Goal: Browse casually: Explore the website without a specific task or goal

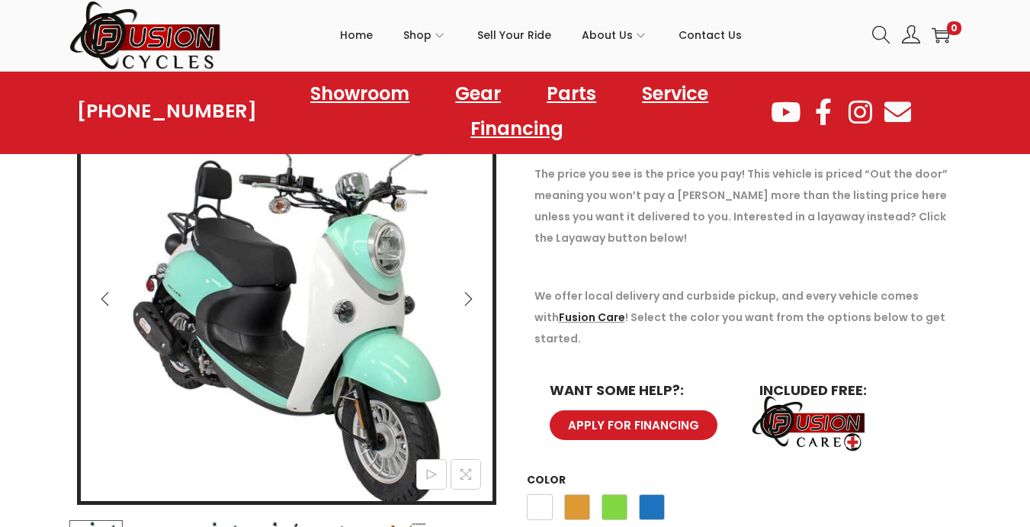
scroll to position [229, 0]
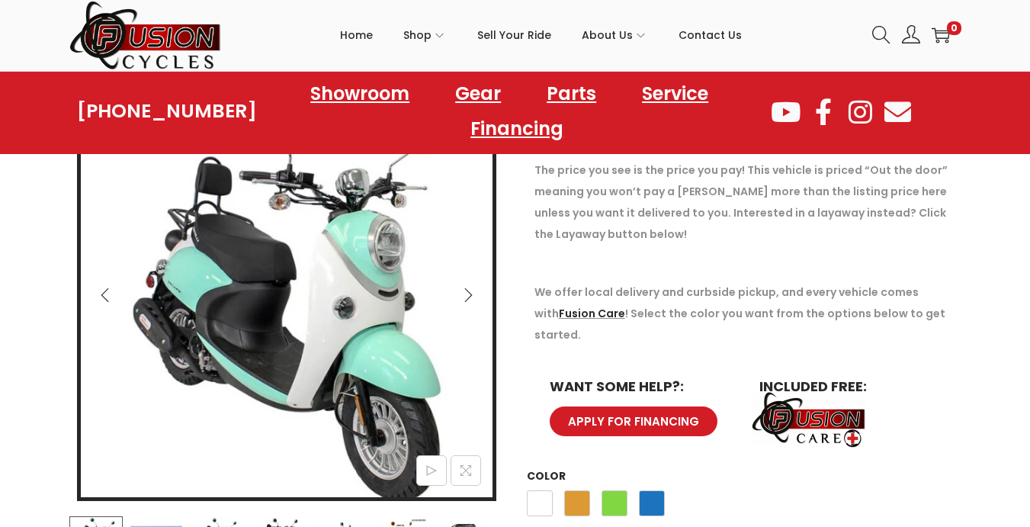
click at [467, 293] on icon "Next" at bounding box center [467, 294] width 15 height 15
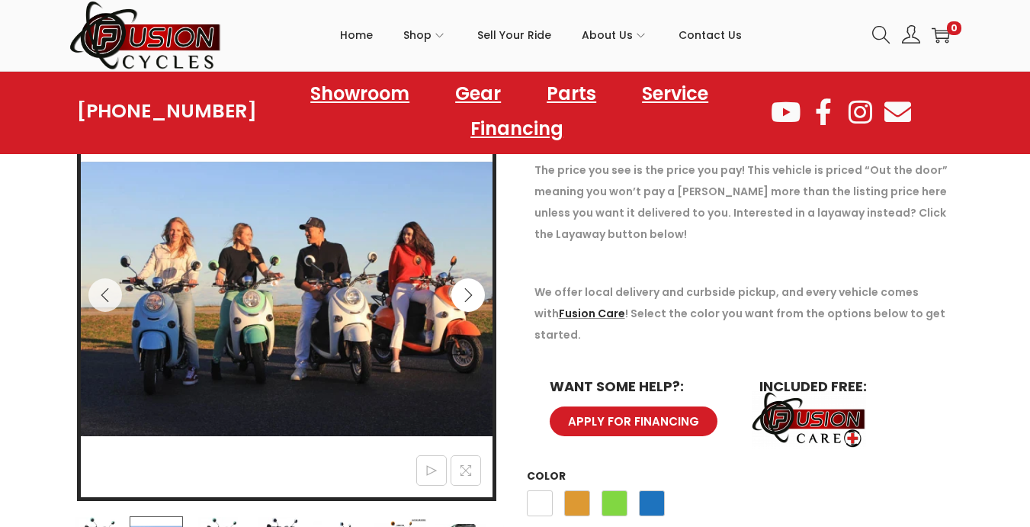
click at [467, 291] on icon "Next" at bounding box center [468, 295] width 8 height 14
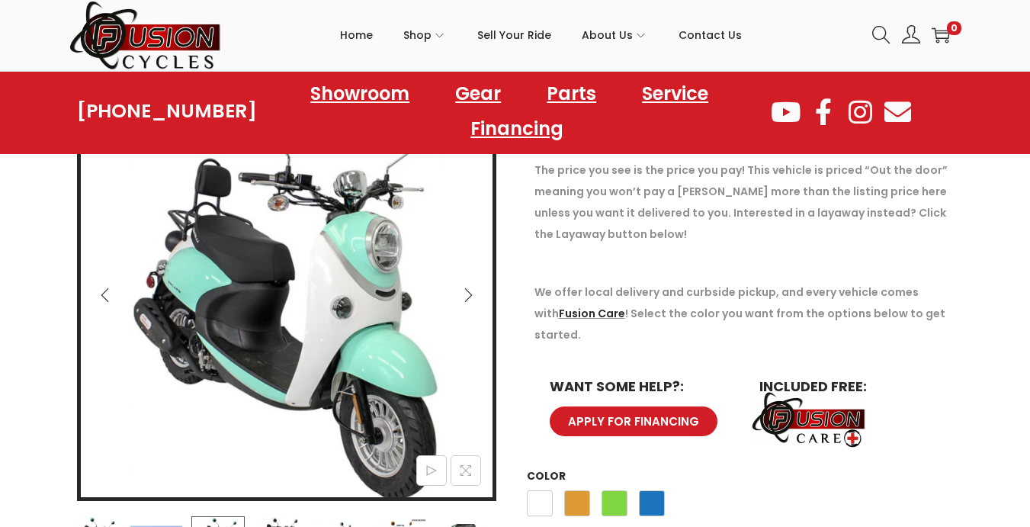
click at [468, 290] on icon "Next" at bounding box center [467, 294] width 15 height 15
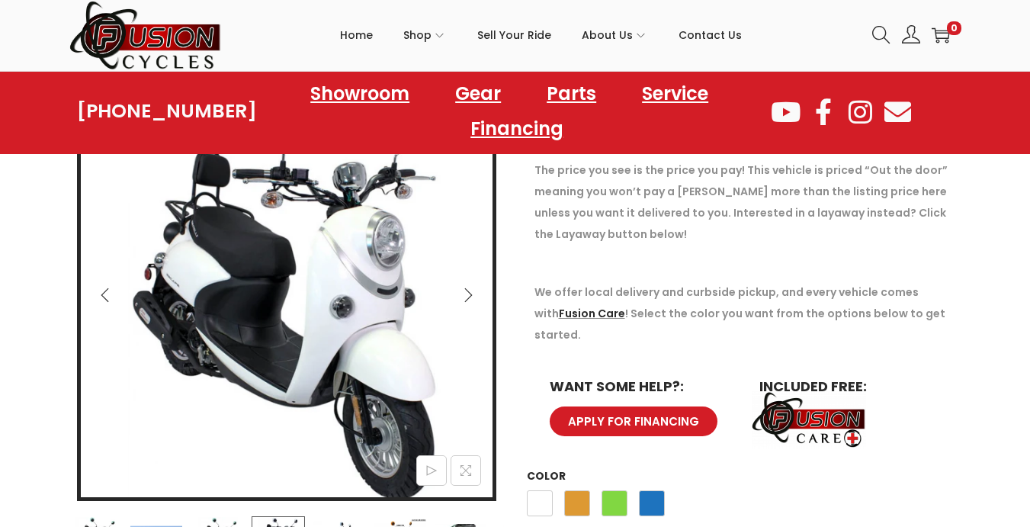
click at [468, 290] on icon "Next" at bounding box center [467, 294] width 15 height 15
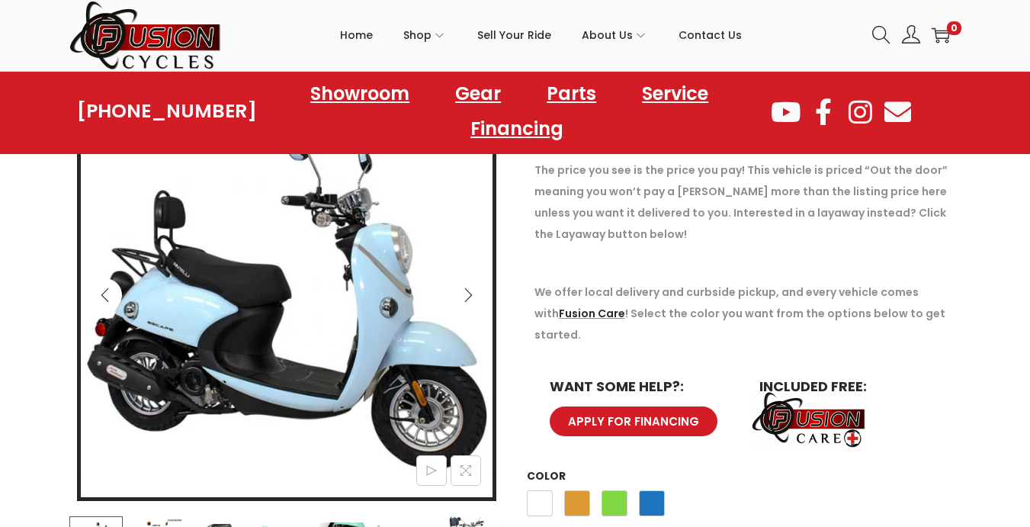
click at [107, 297] on icon "Previous" at bounding box center [105, 294] width 15 height 15
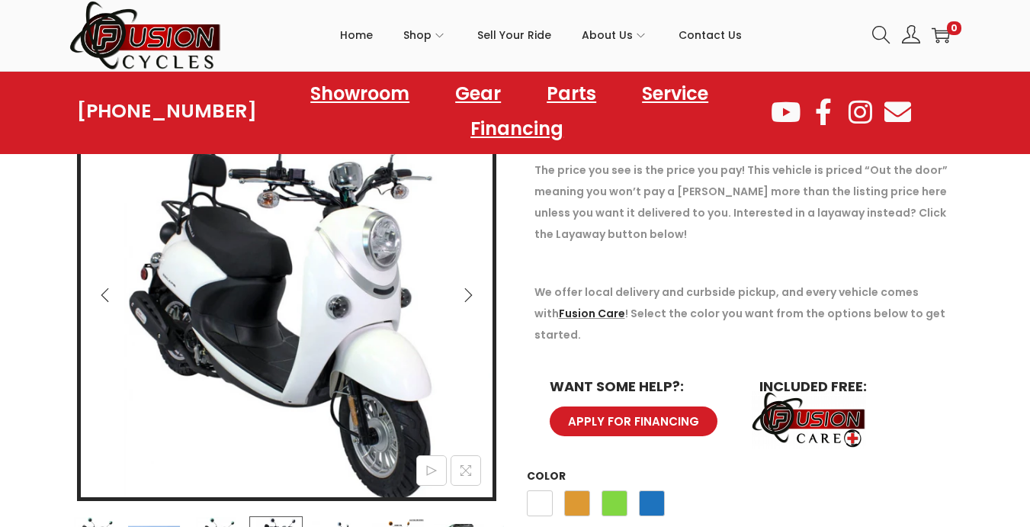
click at [111, 297] on icon "Previous" at bounding box center [105, 294] width 15 height 15
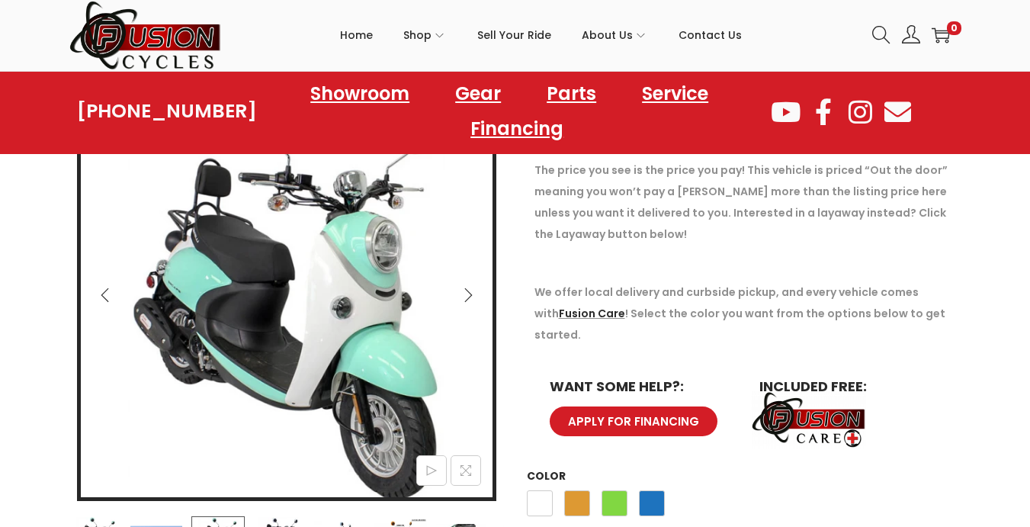
click at [112, 296] on icon "Previous" at bounding box center [105, 294] width 15 height 15
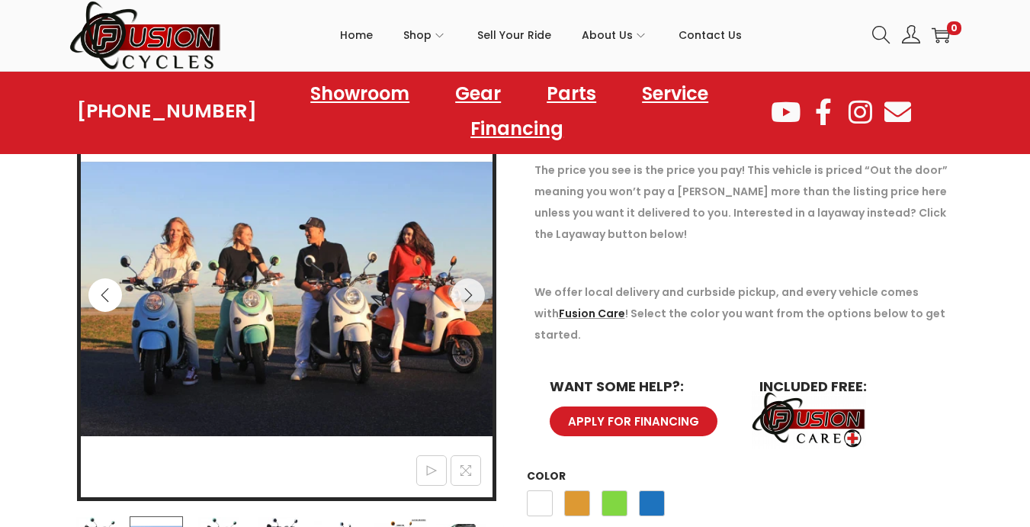
click at [114, 295] on button "Previous" at bounding box center [105, 295] width 34 height 34
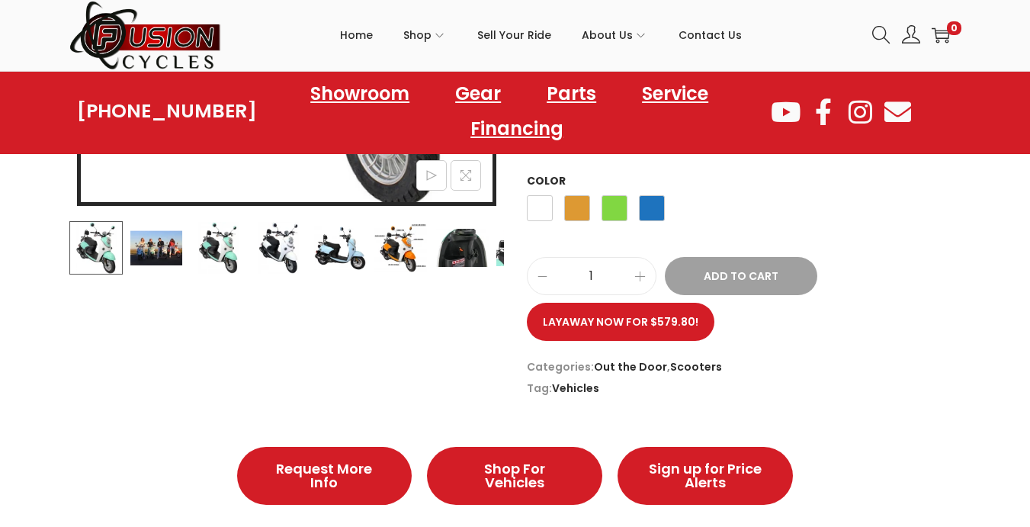
scroll to position [534, 0]
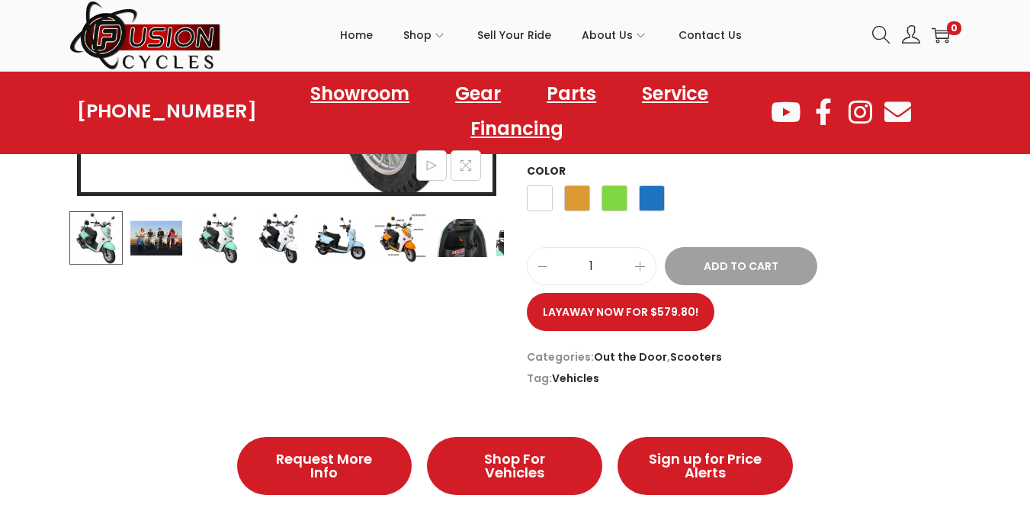
click at [460, 238] on img at bounding box center [461, 237] width 53 height 53
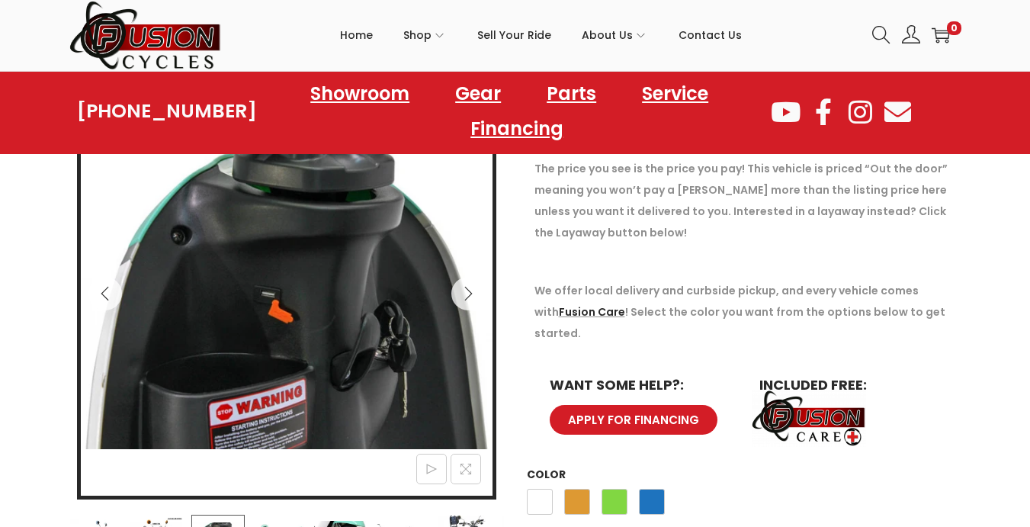
scroll to position [229, 0]
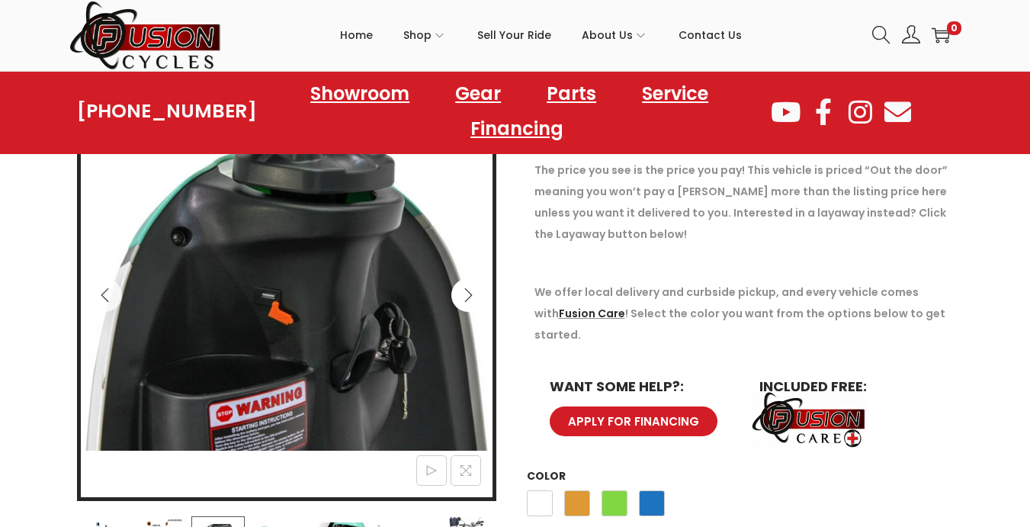
click at [472, 295] on icon "Next" at bounding box center [468, 295] width 8 height 14
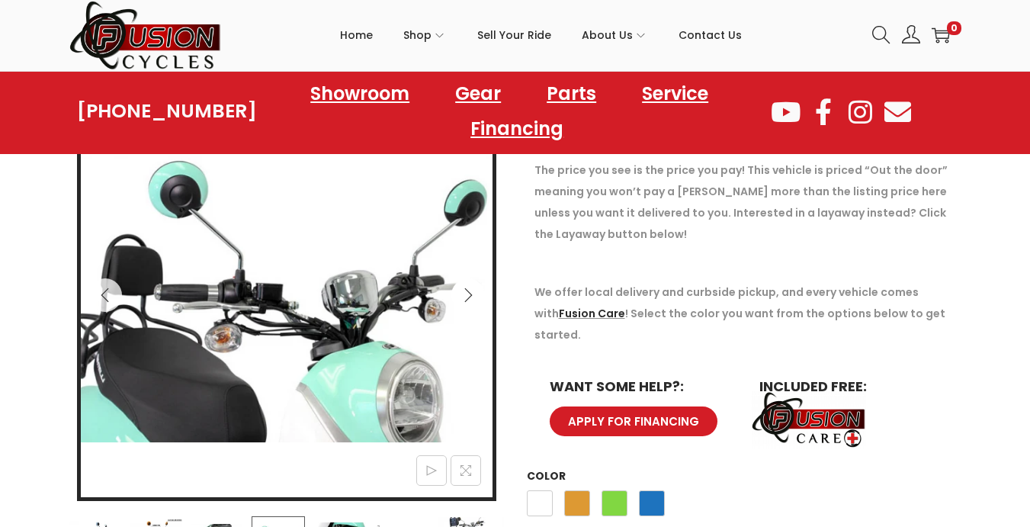
click at [467, 295] on icon "Next" at bounding box center [467, 294] width 15 height 15
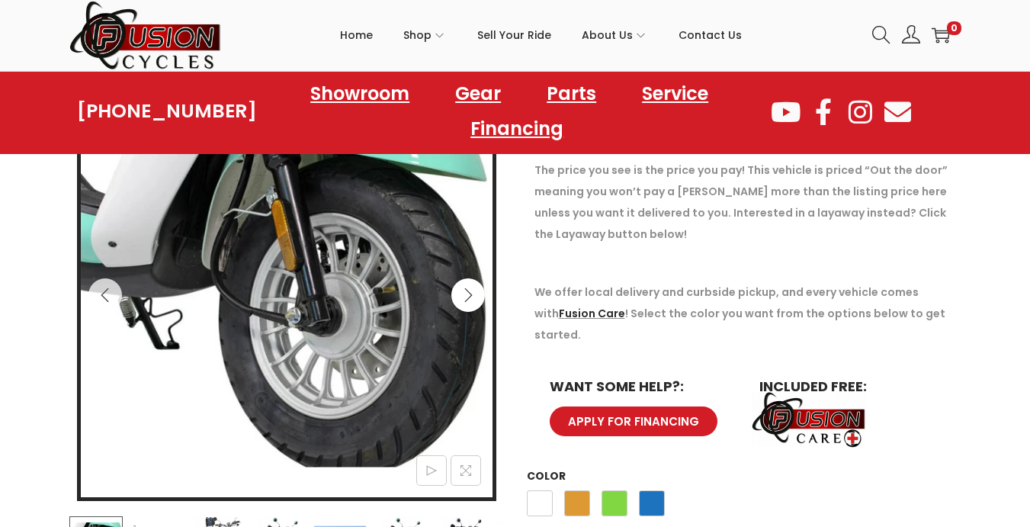
click at [467, 295] on icon "Next" at bounding box center [467, 294] width 15 height 15
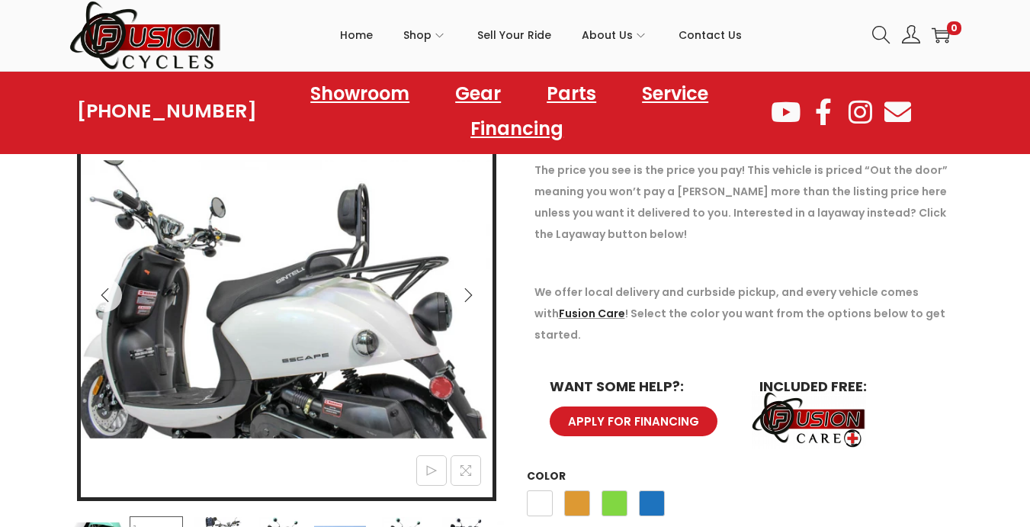
click at [467, 295] on icon "Next" at bounding box center [467, 294] width 15 height 15
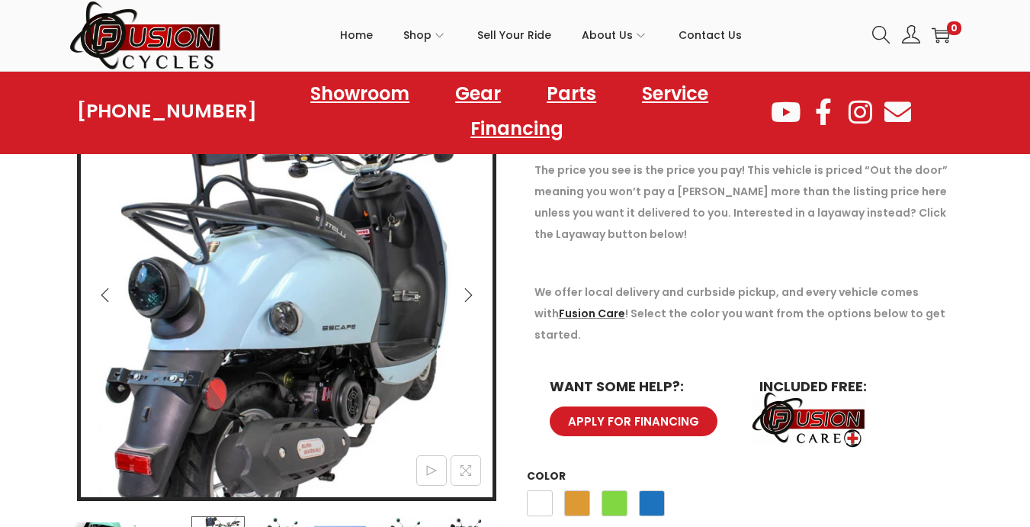
click at [467, 295] on icon "Next" at bounding box center [467, 294] width 15 height 15
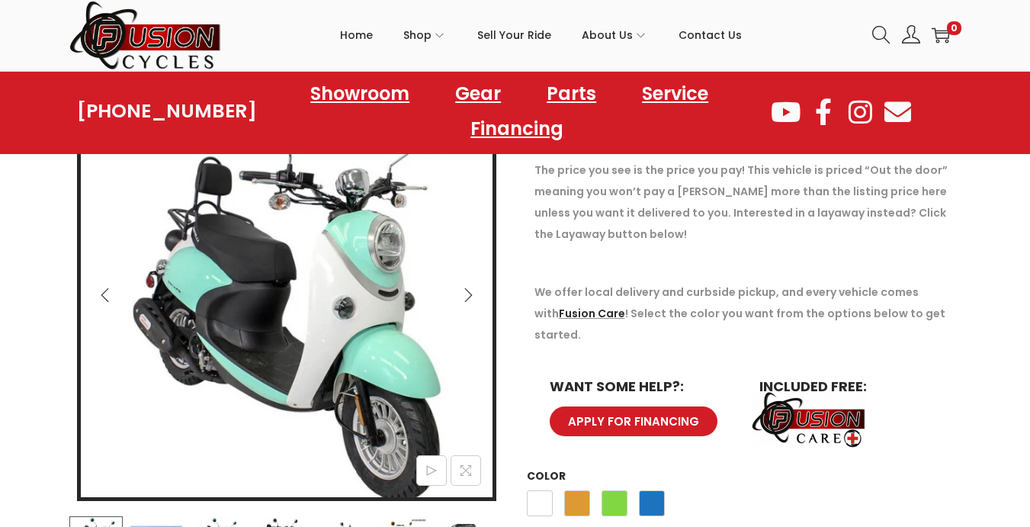
click at [467, 295] on icon "Next" at bounding box center [467, 294] width 15 height 15
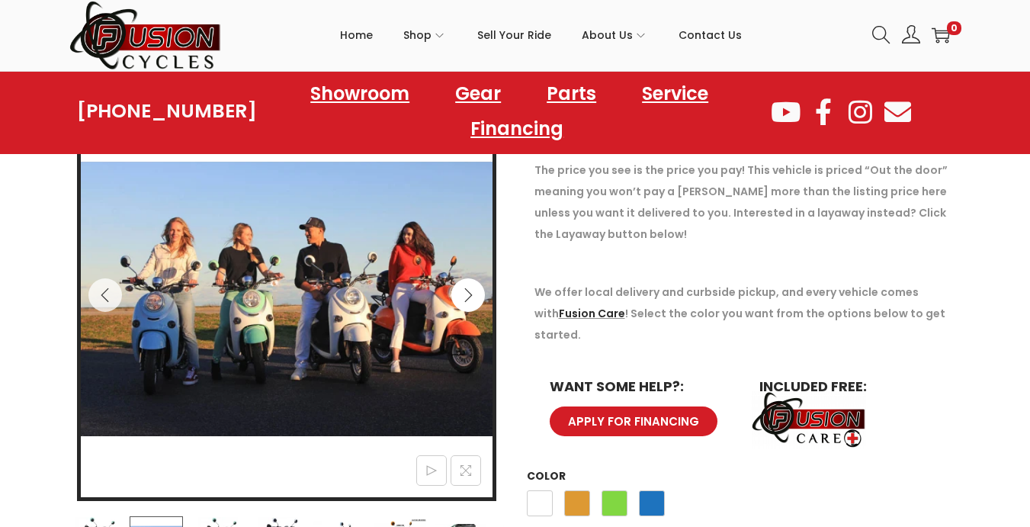
click at [467, 295] on icon "Next" at bounding box center [467, 294] width 15 height 15
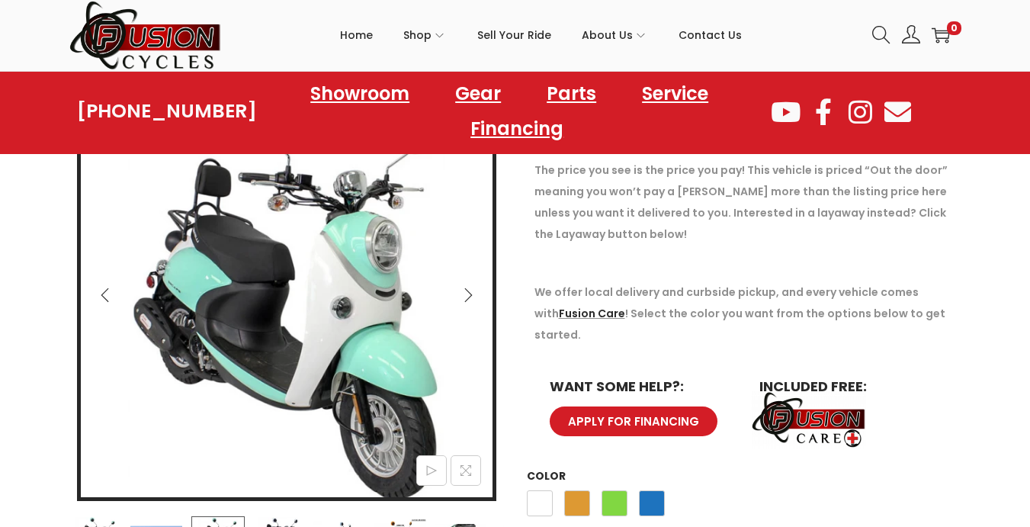
click at [467, 295] on icon "Next" at bounding box center [467, 294] width 15 height 15
